Goal: Navigation & Orientation: Find specific page/section

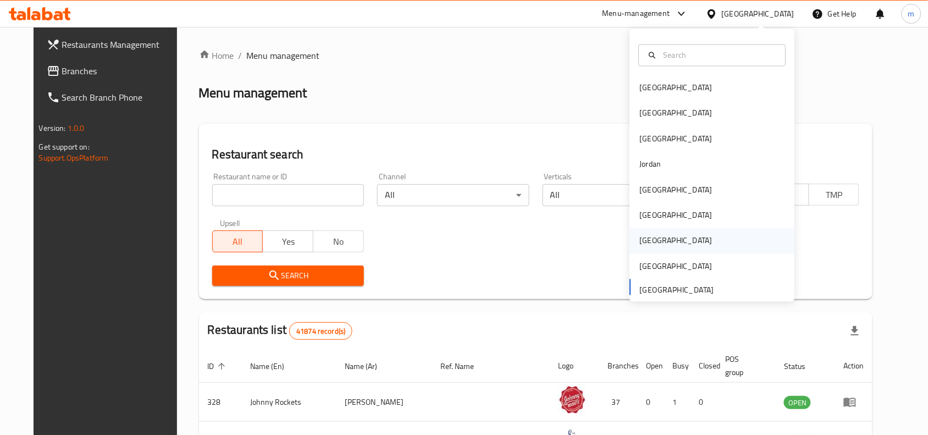
click at [643, 239] on div "[GEOGRAPHIC_DATA]" at bounding box center [676, 241] width 73 height 12
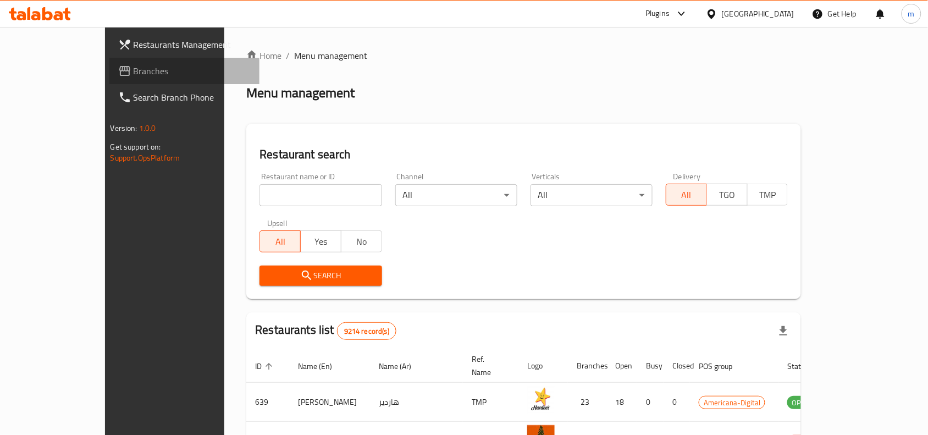
click at [109, 83] on link "Branches" at bounding box center [184, 71] width 151 height 26
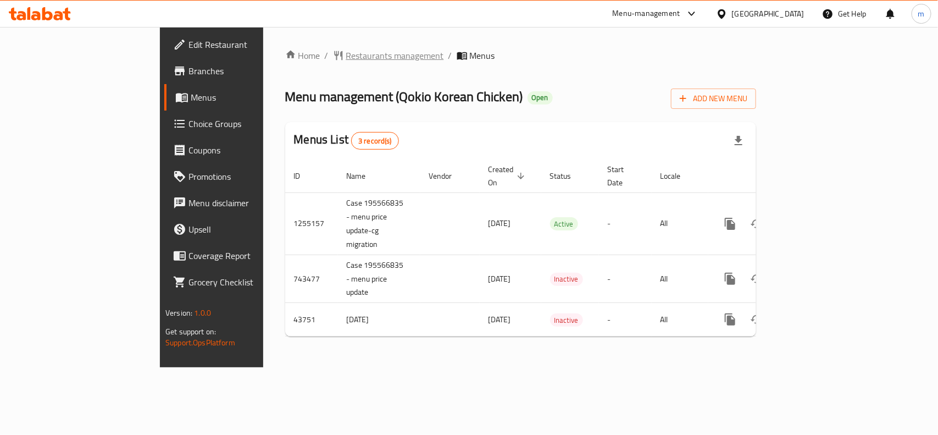
click at [346, 58] on span "Restaurants management" at bounding box center [395, 55] width 98 height 13
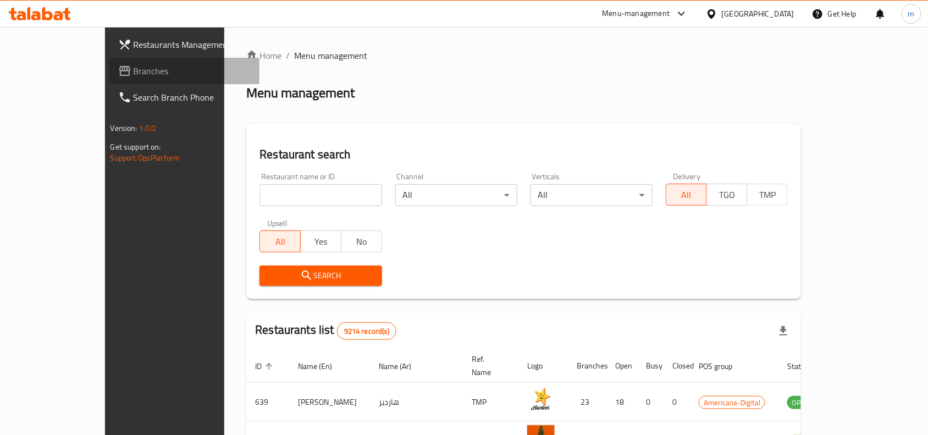
click at [134, 75] on span "Branches" at bounding box center [193, 70] width 118 height 13
